Goal: Check status

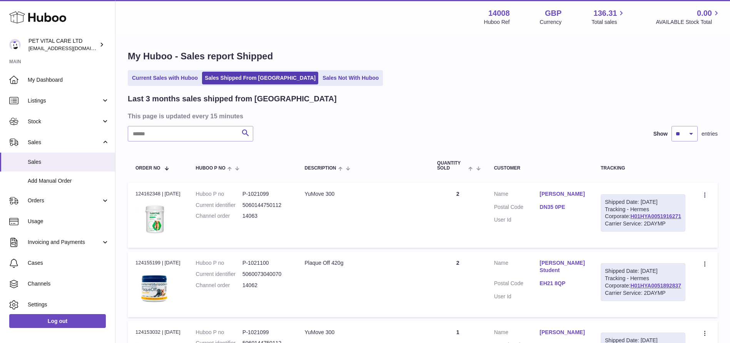
select select "**"
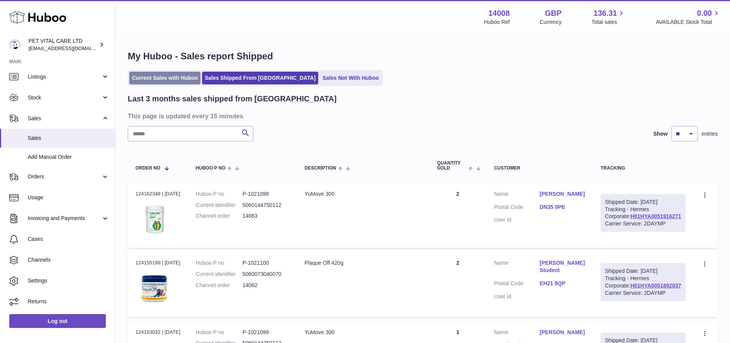
click at [154, 72] on link "Current Sales with Huboo" at bounding box center [164, 78] width 71 height 13
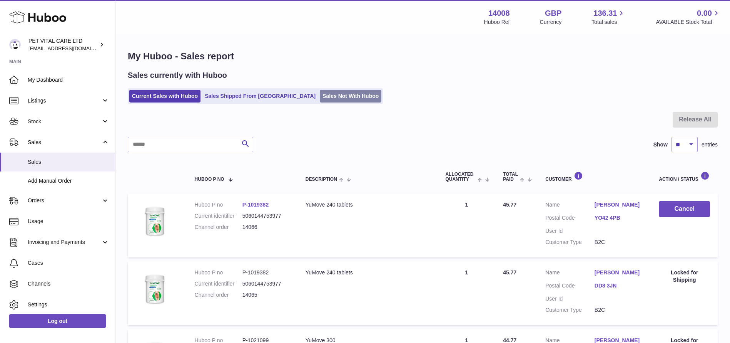
click at [320, 91] on link "Sales Not With Huboo" at bounding box center [351, 96] width 62 height 13
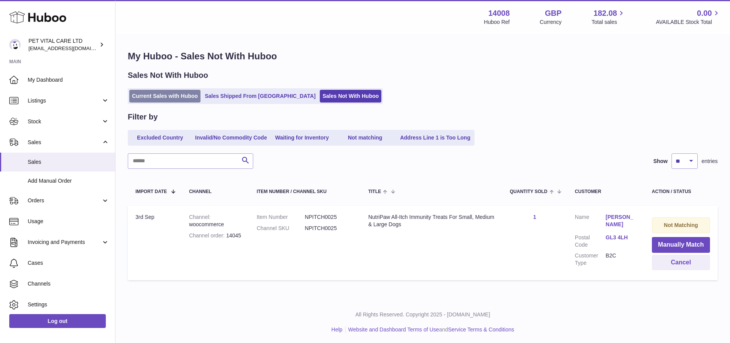
click at [172, 98] on link "Current Sales with Huboo" at bounding box center [164, 96] width 71 height 13
